Goal: Information Seeking & Learning: Find contact information

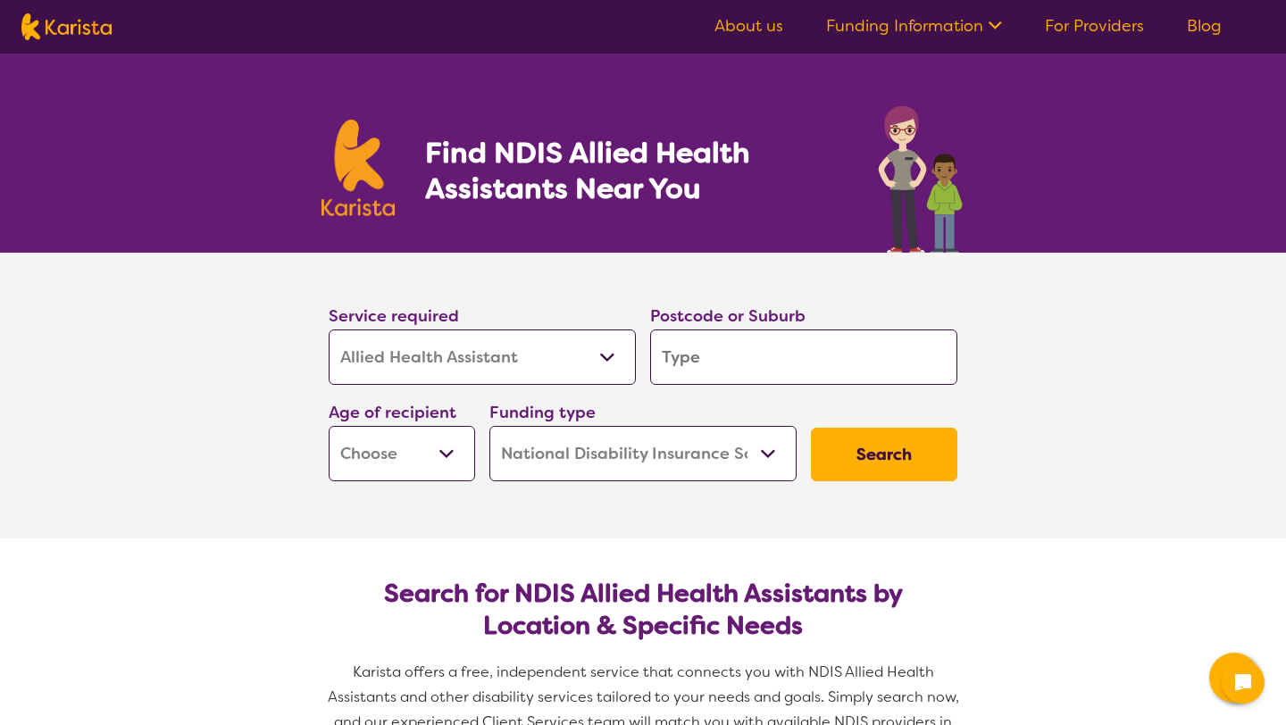
select select "Allied Health Assistant"
select select "NDIS"
select select "Allied Health Assistant"
select select "NDIS"
click at [525, 347] on select "Allied Health Assistant Assessment ([MEDICAL_DATA] or [MEDICAL_DATA]) Behaviour…" at bounding box center [482, 357] width 307 height 55
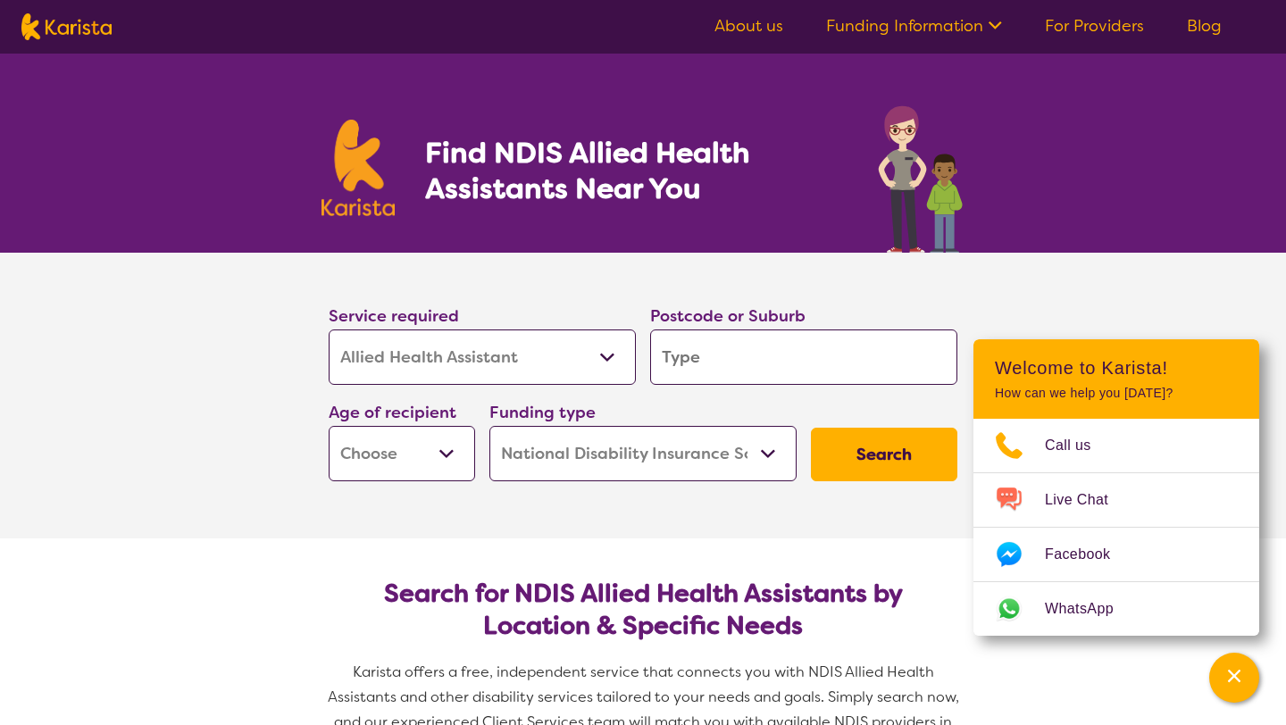
select select "Behaviour support"
click at [329, 330] on select "Allied Health Assistant Assessment ([MEDICAL_DATA] or [MEDICAL_DATA]) Behaviour…" at bounding box center [482, 357] width 307 height 55
select select "Behaviour support"
click at [715, 358] on input "search" at bounding box center [803, 357] width 307 height 55
type input "3"
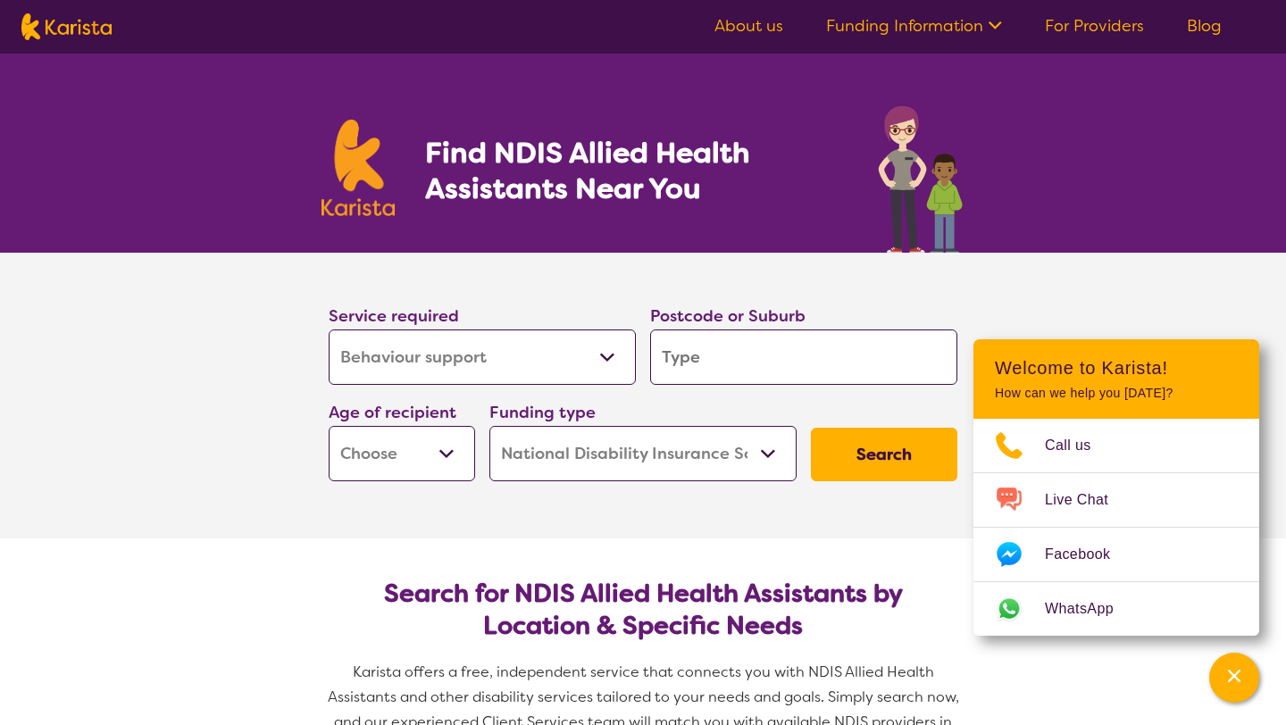
type input "3"
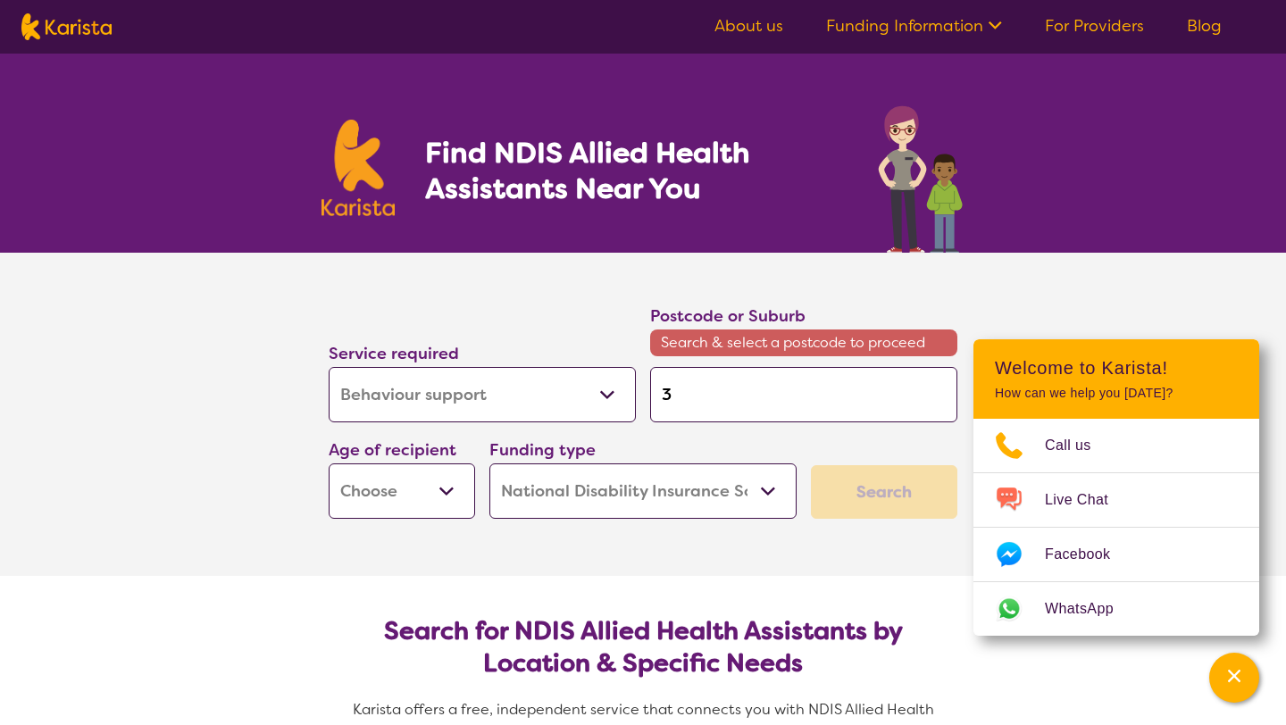
type input "30"
type input "303"
type input "3030"
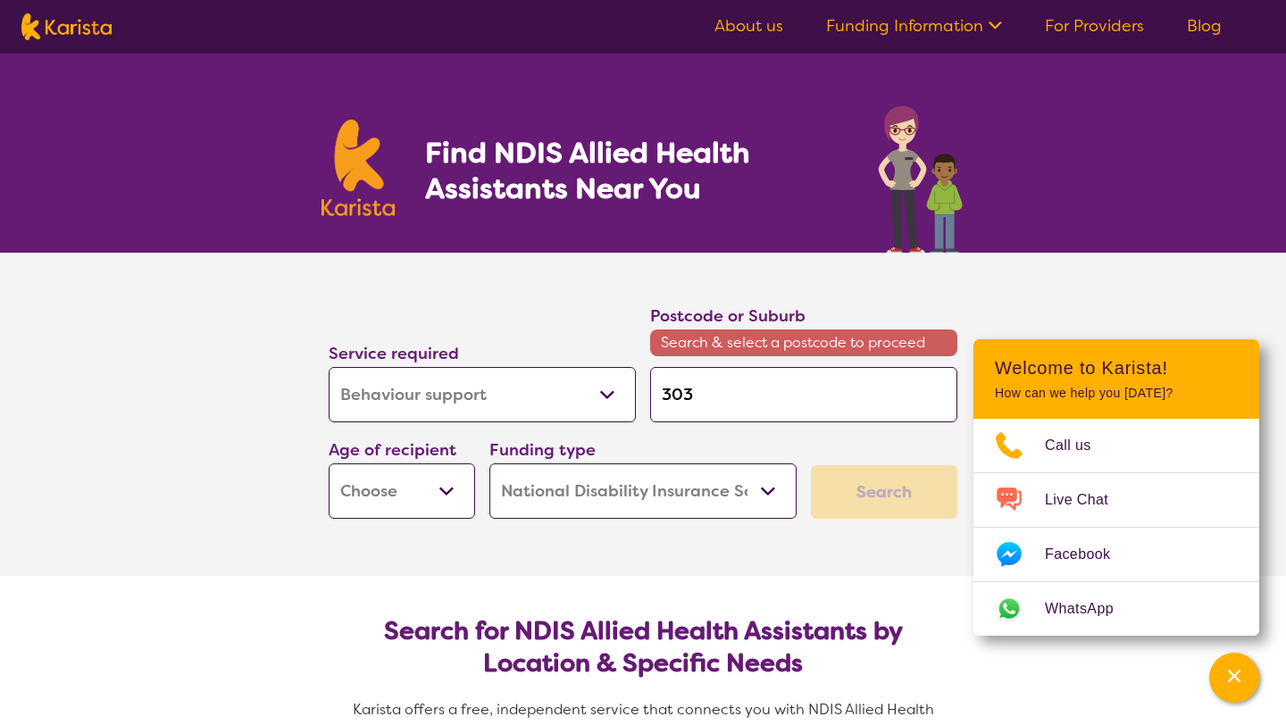
type input "3030"
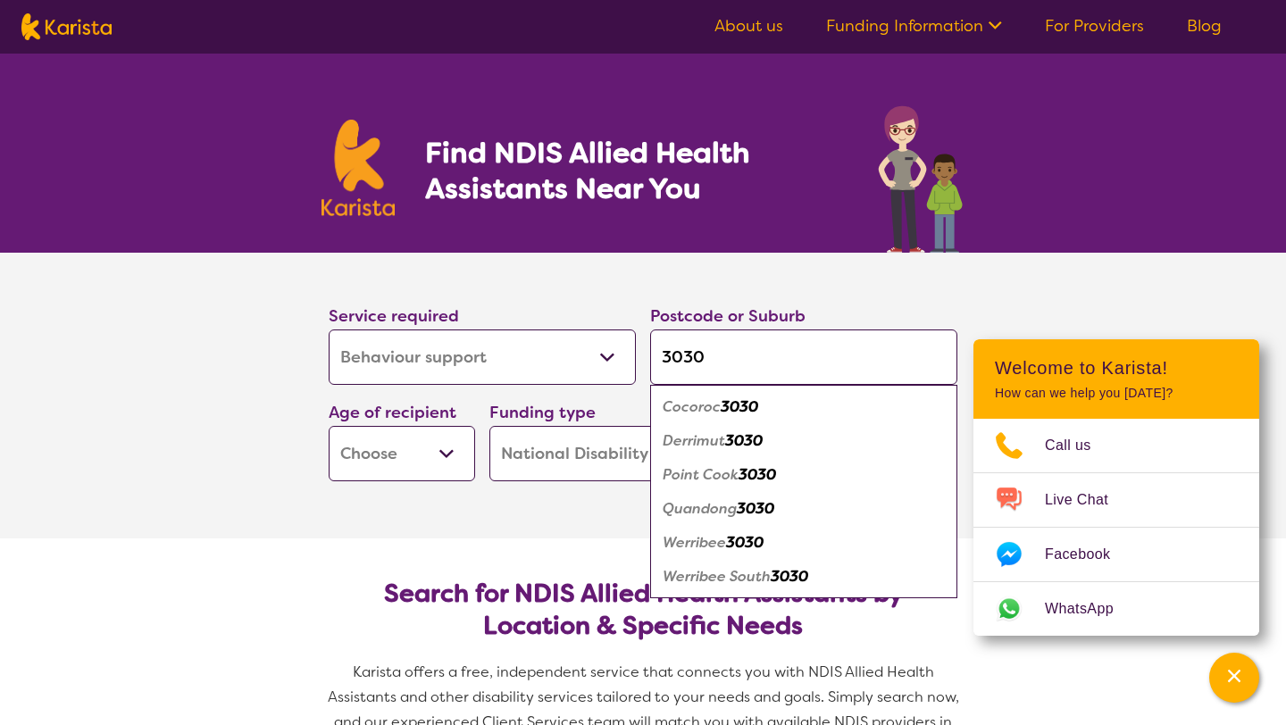
type input "3030"
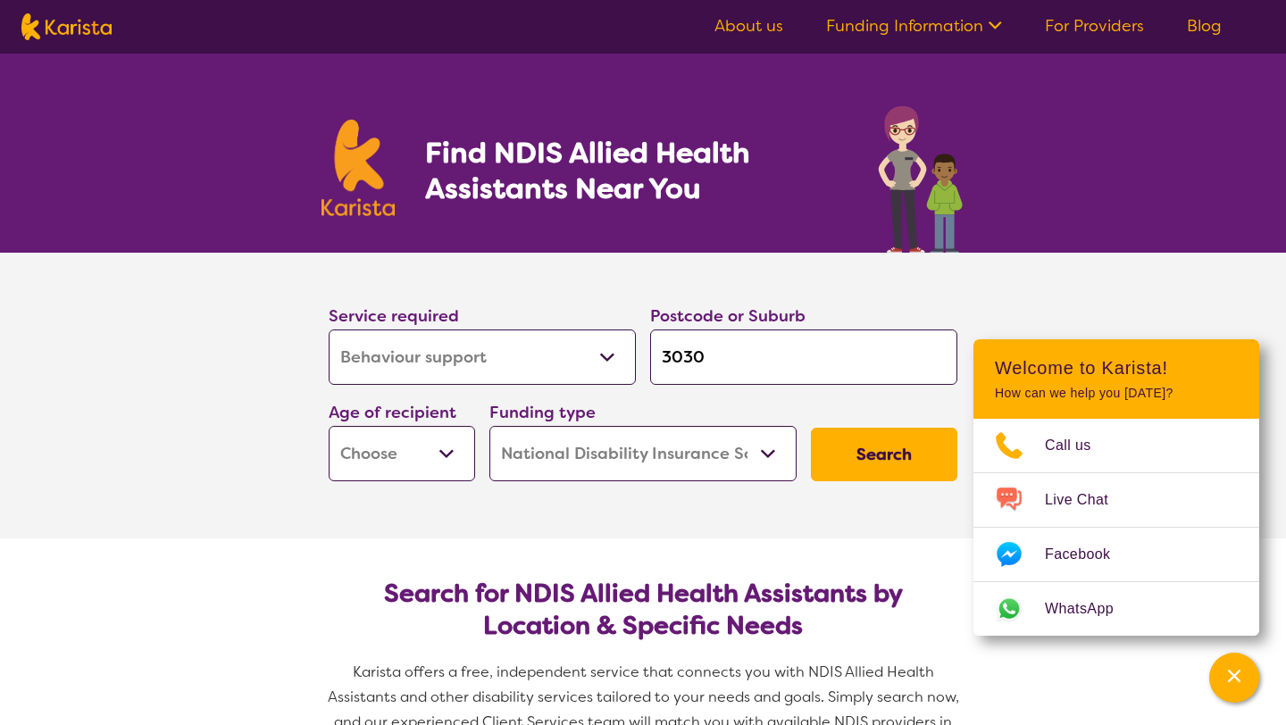
click at [383, 530] on section "Service required Allied Health Assistant Assessment ([MEDICAL_DATA] or [MEDICAL…" at bounding box center [643, 396] width 715 height 286
click at [642, 454] on select "Home Care Package (HCP) National Disability Insurance Scheme (NDIS) I don't know" at bounding box center [642, 453] width 307 height 55
click at [489, 426] on select "Home Care Package (HCP) National Disability Insurance Scheme (NDIS) I don't know" at bounding box center [642, 453] width 307 height 55
click at [453, 456] on select "Early Childhood - 0 to 9 Child - 10 to 11 Adolescent - 12 to 17 Adult - 18 to 6…" at bounding box center [402, 453] width 146 height 55
select select "AD"
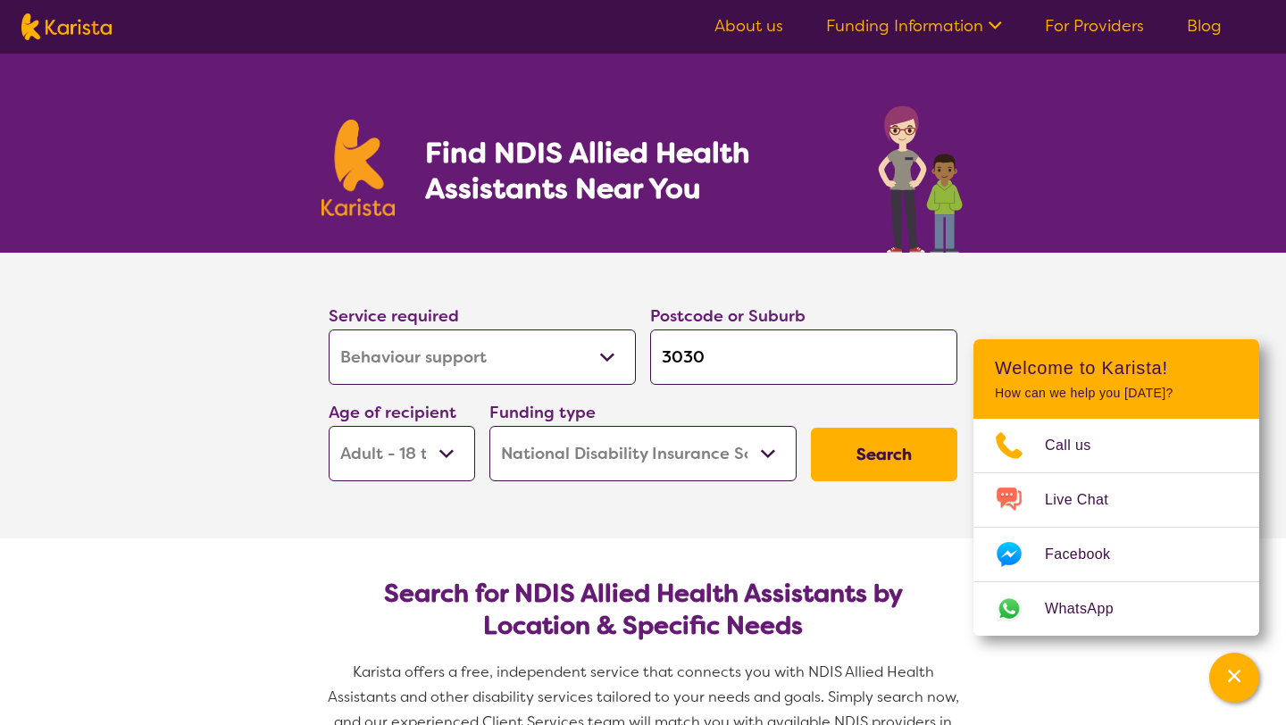
click at [329, 426] on select "Early Childhood - 0 to 9 Child - 10 to 11 Adolescent - 12 to 17 Adult - 18 to 6…" at bounding box center [402, 453] width 146 height 55
select select "AD"
click at [892, 455] on button "Search" at bounding box center [884, 455] width 146 height 54
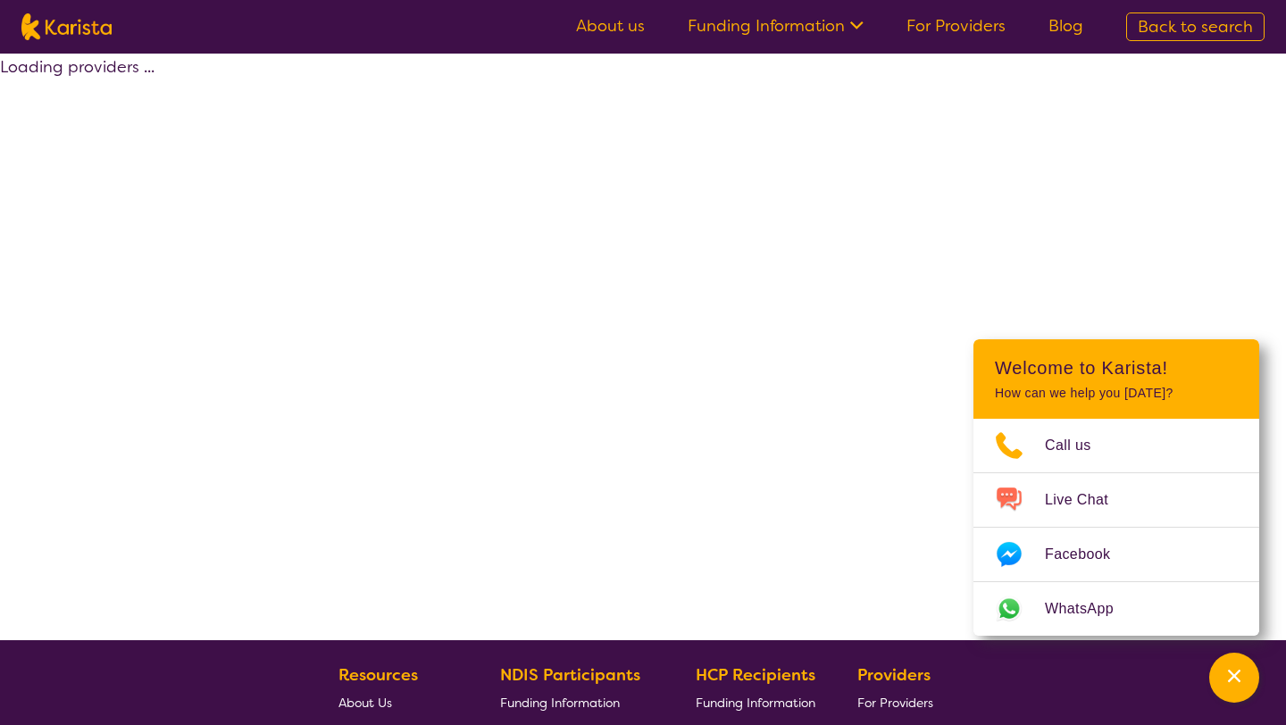
select select "by_score"
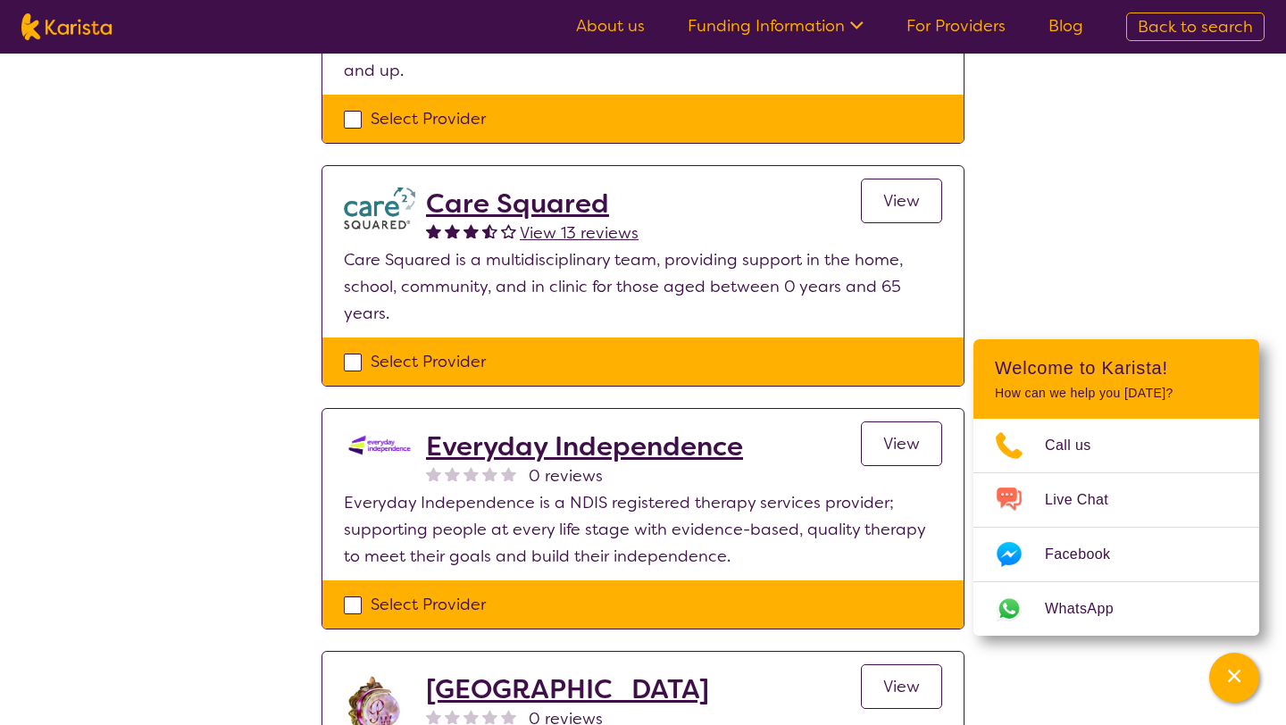
scroll to position [1355, 0]
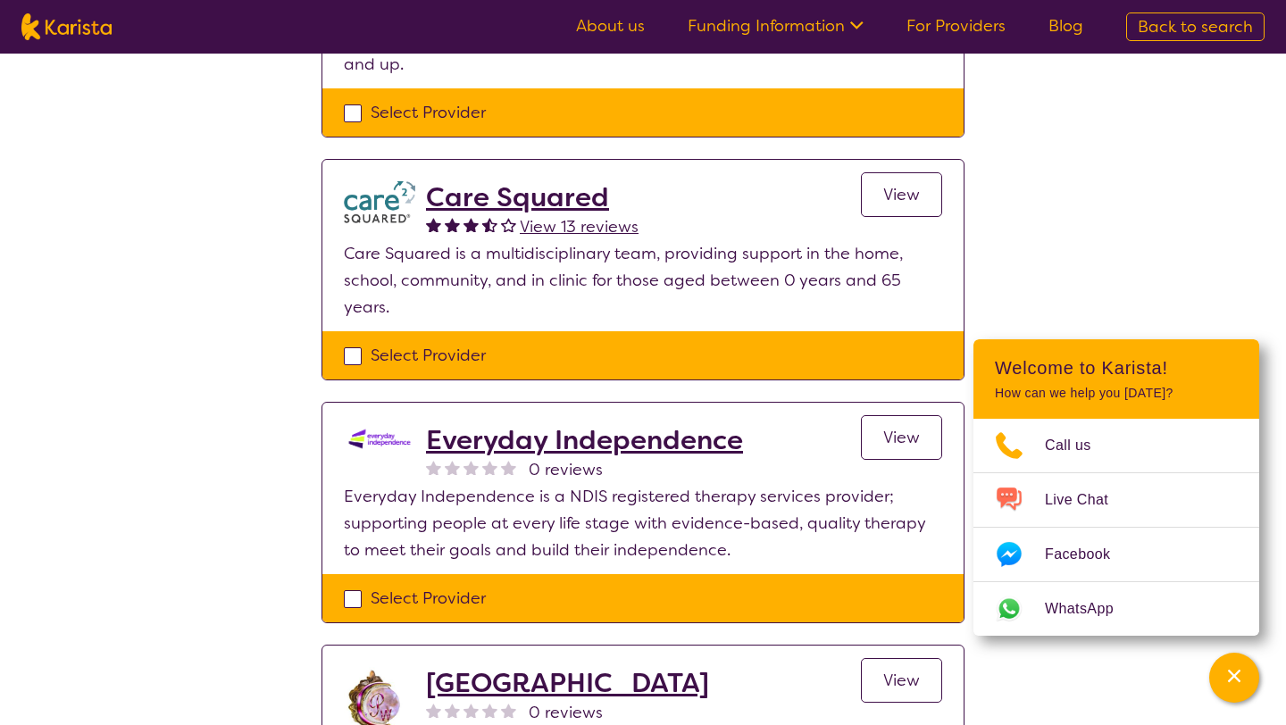
click at [626, 424] on h2 "Everyday Independence" at bounding box center [584, 440] width 317 height 32
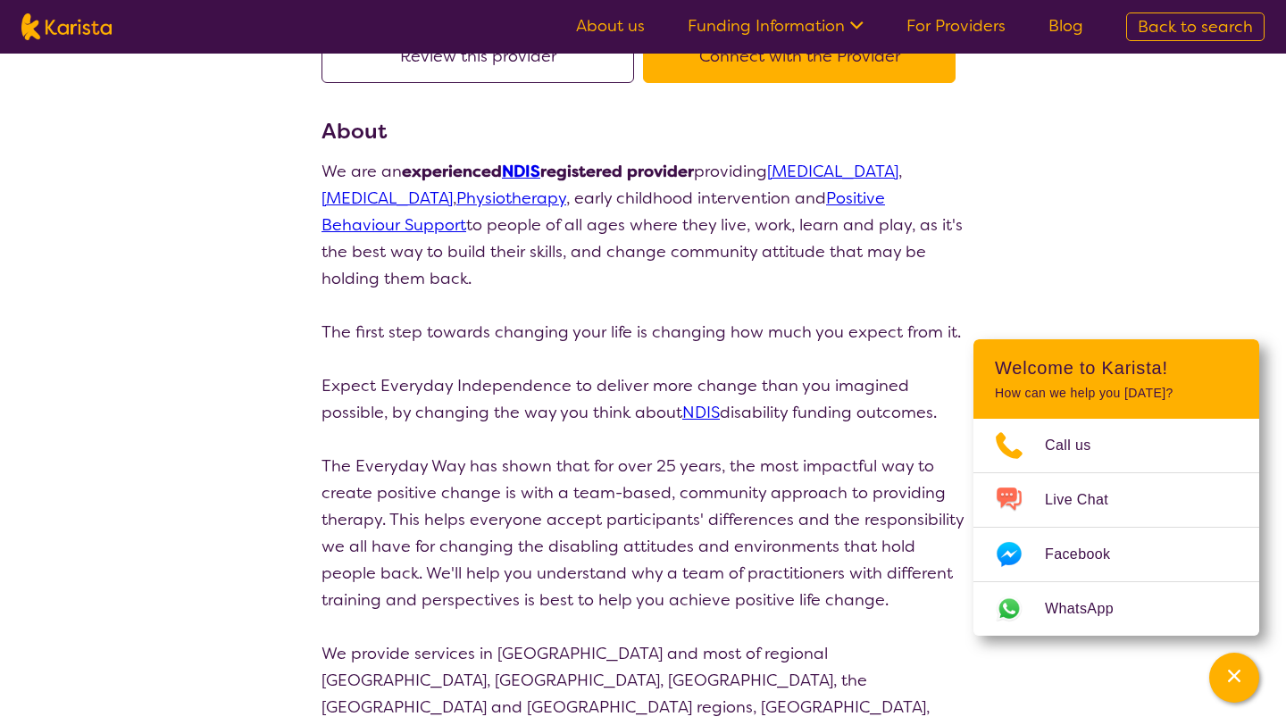
scroll to position [179, 0]
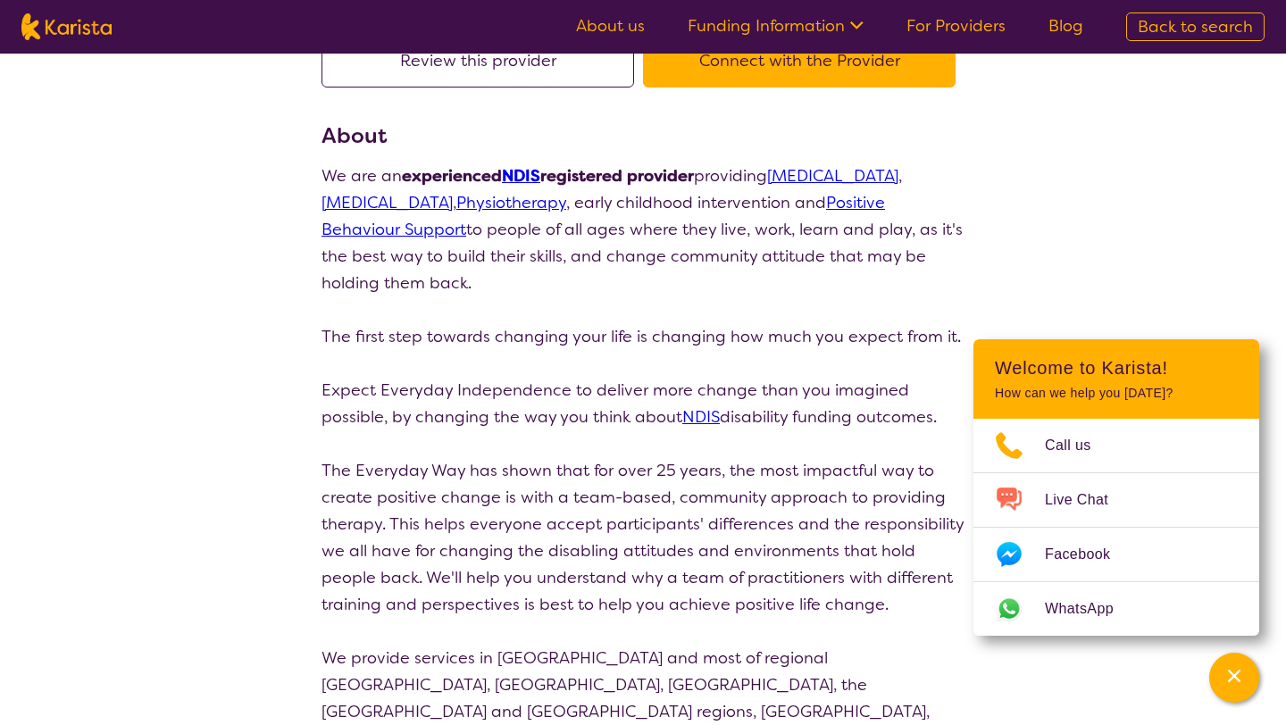
click at [415, 235] on link "Positive Behaviour Support" at bounding box center [604, 216] width 564 height 48
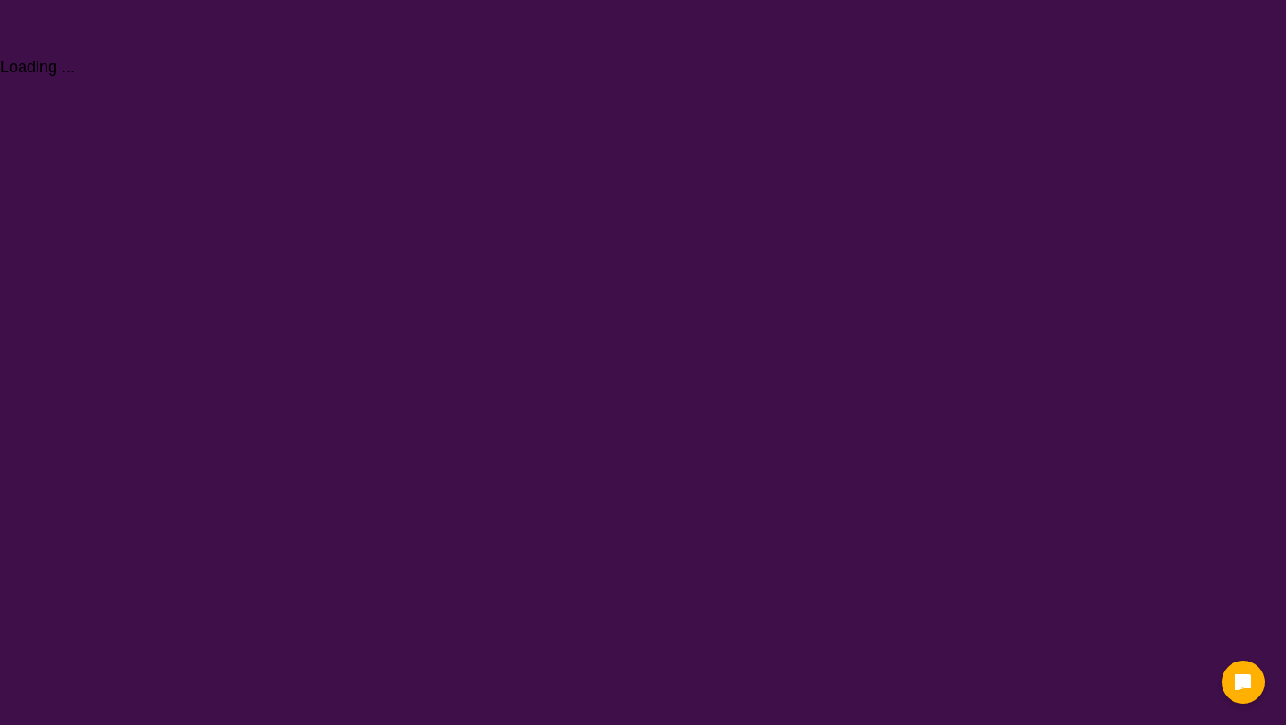
select select "Behaviour support"
select select "AD"
select select "NDIS"
select select "Behaviour support"
select select "AD"
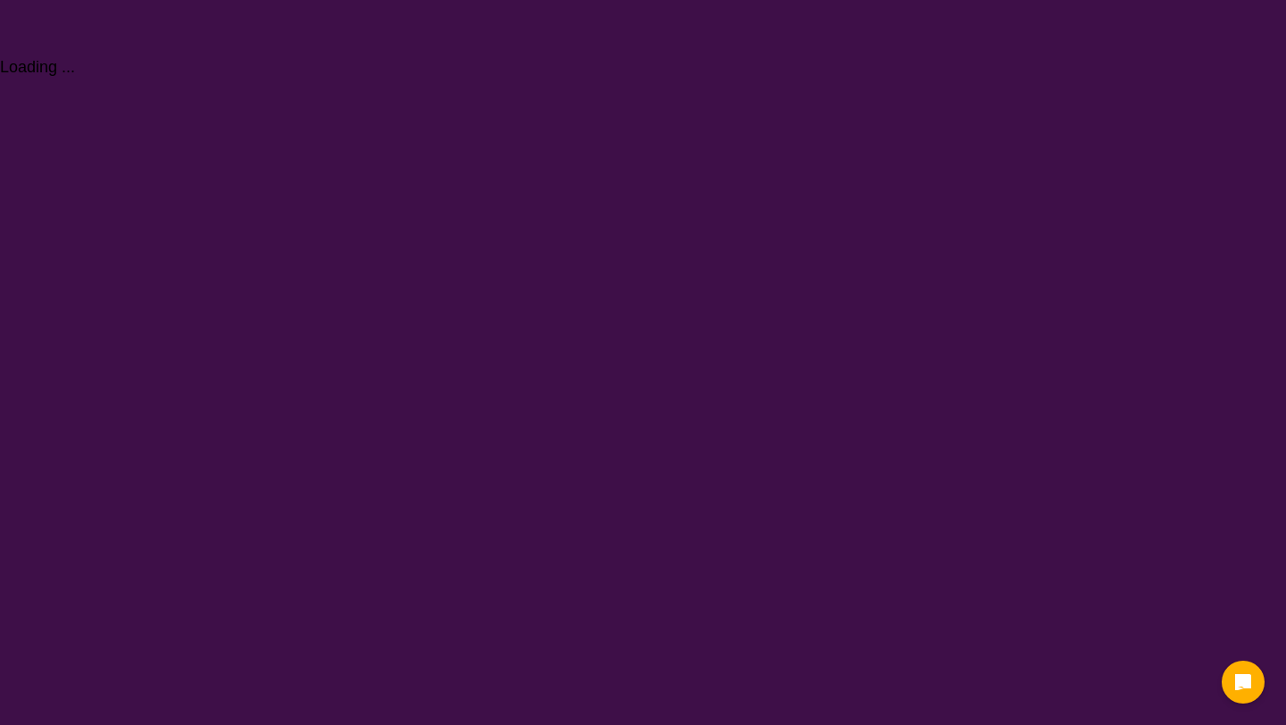
select select "NDIS"
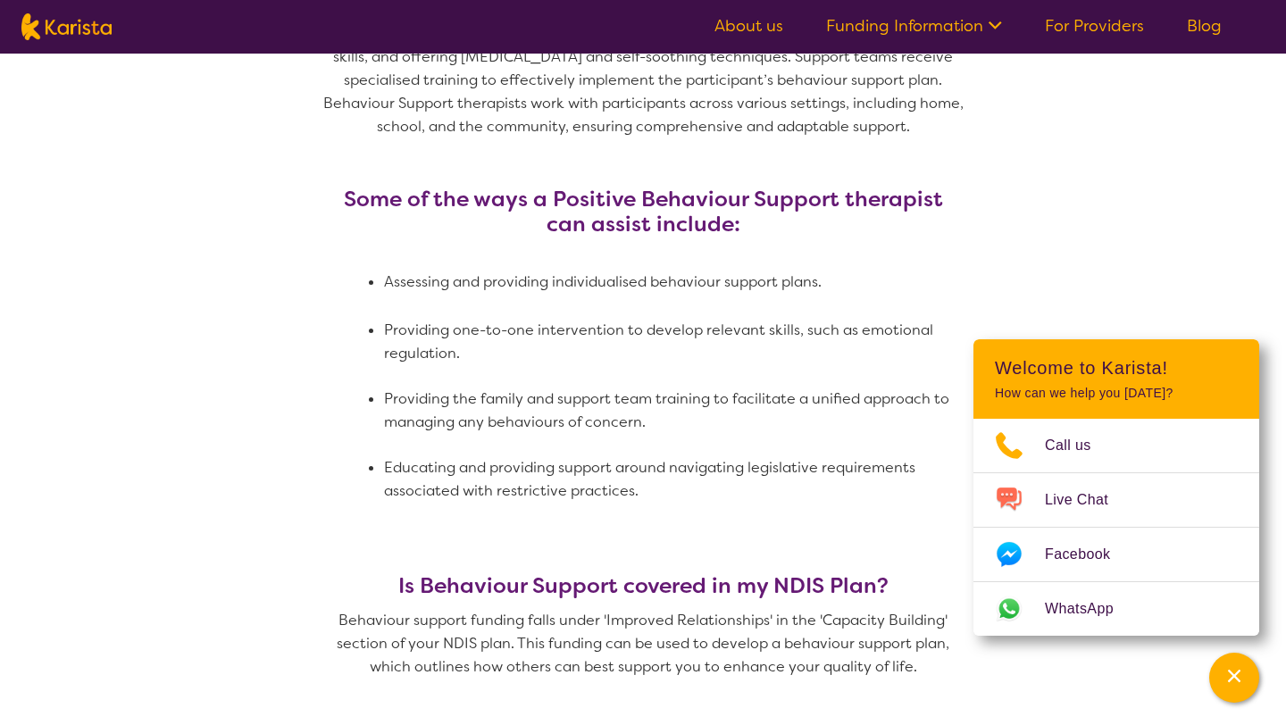
scroll to position [1109, 0]
